Goal: Connect with others: Connect with other users

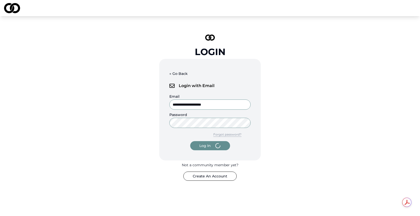
select select "*******"
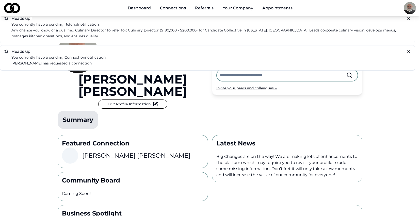
click at [176, 8] on link "Connections" at bounding box center [173, 8] width 34 height 10
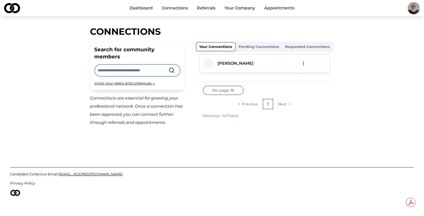
click at [262, 45] on button "Pending Connections" at bounding box center [259, 47] width 47 height 8
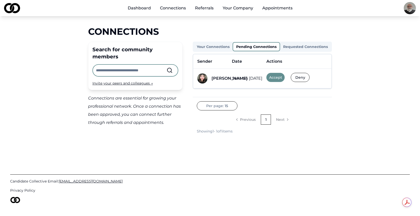
click at [228, 79] on div "[PERSON_NAME]" at bounding box center [230, 78] width 36 height 6
click at [204, 78] on img at bounding box center [202, 78] width 10 height 10
click at [275, 79] on button "Accept" at bounding box center [276, 77] width 18 height 9
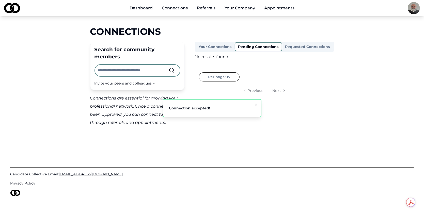
click at [222, 44] on button "Your Connections" at bounding box center [215, 47] width 39 height 8
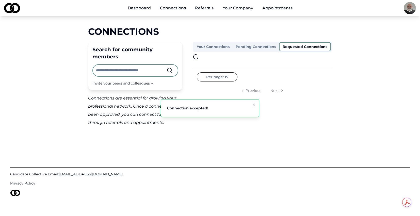
click at [302, 47] on button "Requested Connections" at bounding box center [305, 46] width 52 height 9
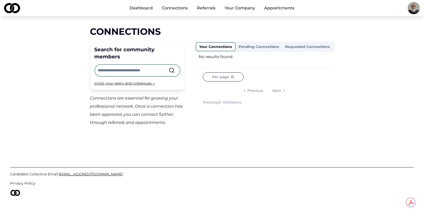
click at [216, 45] on button "Your Connections" at bounding box center [216, 46] width 40 height 9
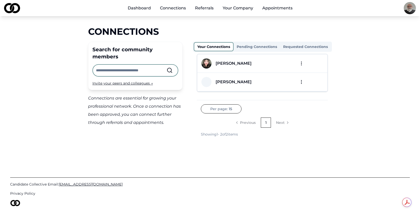
click at [226, 64] on div "[PERSON_NAME]" at bounding box center [234, 63] width 36 height 6
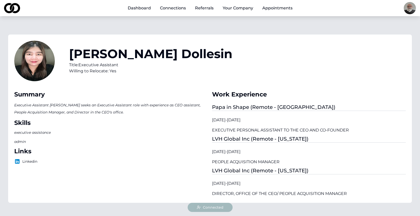
click at [146, 7] on link "Dashboard" at bounding box center [139, 8] width 31 height 10
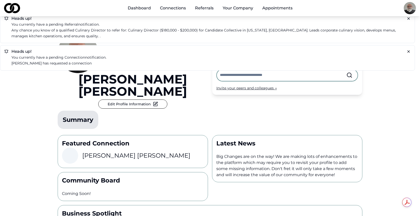
click at [404, 50] on h5 "Heads up!" at bounding box center [207, 52] width 407 height 4
click at [410, 51] on icon at bounding box center [409, 52] width 4 height 4
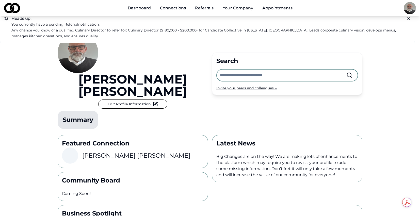
click at [410, 20] on icon at bounding box center [409, 19] width 4 height 4
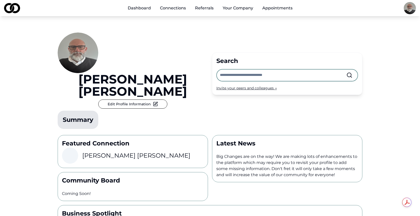
click at [209, 7] on link "Referrals" at bounding box center [204, 8] width 27 height 10
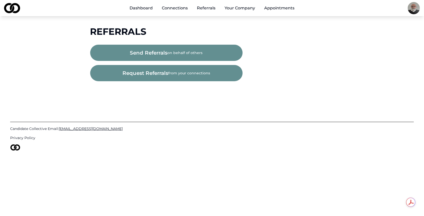
click at [173, 6] on link "Connections" at bounding box center [175, 8] width 34 height 10
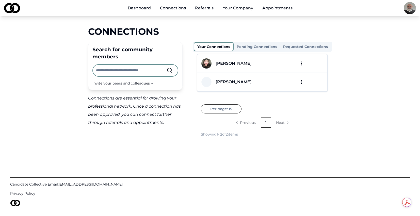
click at [216, 6] on link "Referrals" at bounding box center [204, 8] width 27 height 10
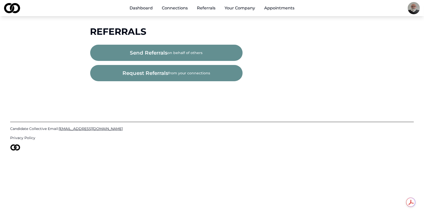
click at [279, 8] on link "Appointments" at bounding box center [279, 8] width 38 height 10
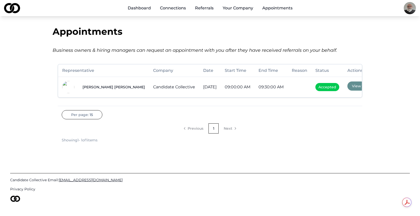
click at [142, 7] on link "Dashboard" at bounding box center [139, 8] width 31 height 10
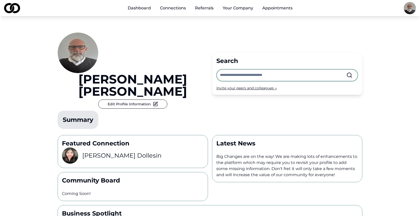
click at [81, 116] on div "Summary" at bounding box center [78, 120] width 31 height 8
click at [180, 8] on link "Connections" at bounding box center [173, 8] width 34 height 10
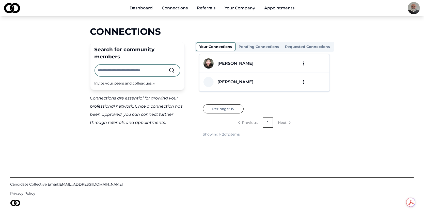
click at [262, 46] on button "Pending Connections" at bounding box center [259, 47] width 47 height 8
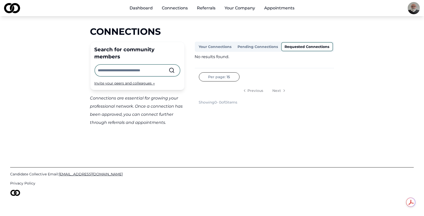
click at [306, 46] on button "Requested Connections" at bounding box center [307, 46] width 52 height 9
click at [210, 44] on button "Your Connections" at bounding box center [215, 47] width 39 height 8
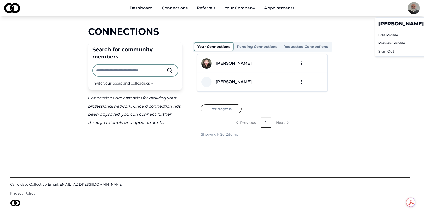
click at [412, 11] on html "Dashboard Connections Referrals Your Company Appointments Connections Search fo…" at bounding box center [212, 108] width 424 height 216
click at [397, 35] on div "Edit Profile" at bounding box center [424, 35] width 97 height 8
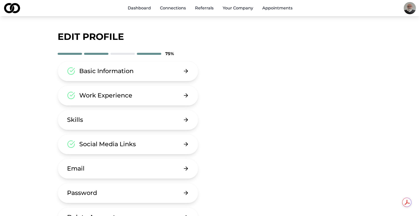
click at [126, 95] on div "Work Experience" at bounding box center [105, 96] width 53 height 8
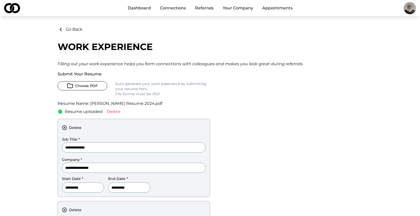
click at [139, 7] on link "Dashboard" at bounding box center [139, 8] width 31 height 10
